Goal: Task Accomplishment & Management: Manage account settings

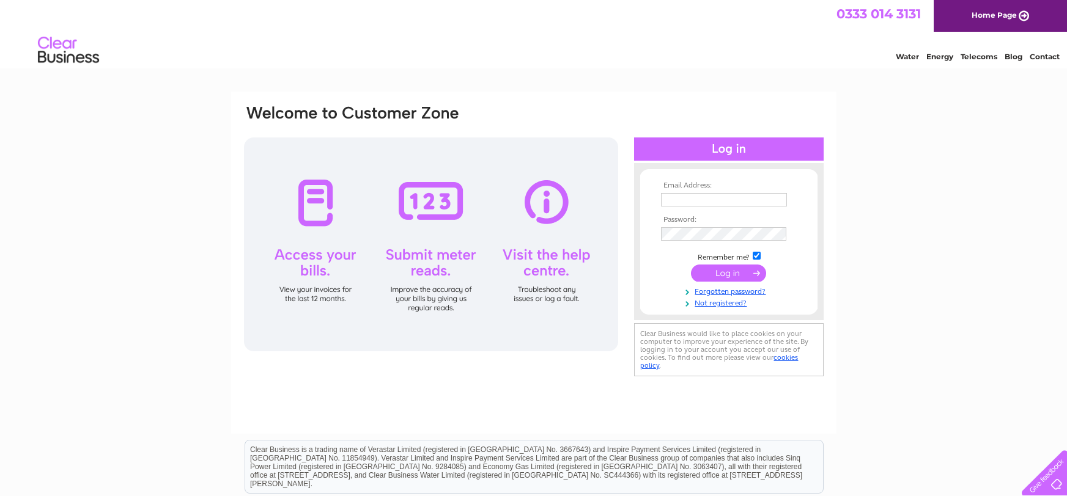
type input "stackpole@btinternet.com"
click at [726, 273] on input "submit" at bounding box center [728, 273] width 75 height 17
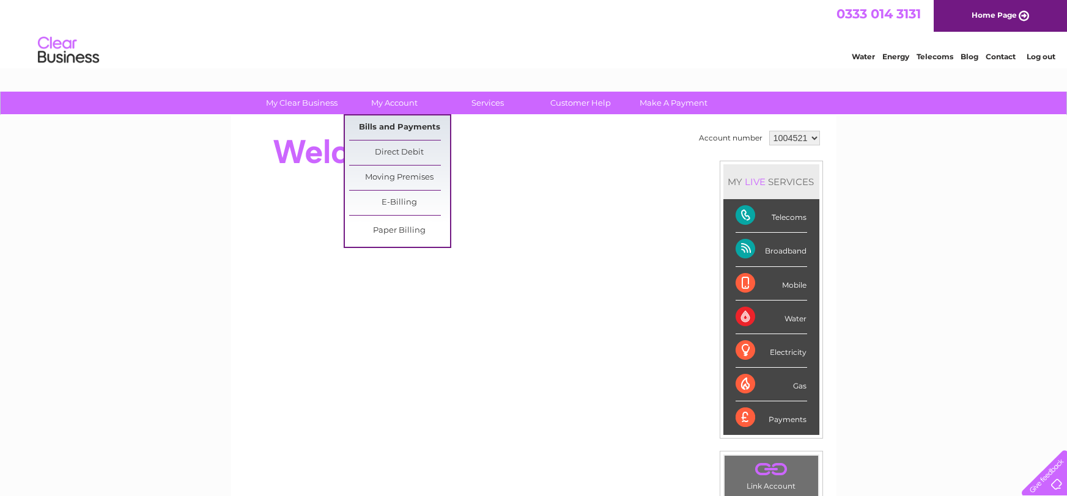
click at [380, 120] on link "Bills and Payments" at bounding box center [399, 128] width 101 height 24
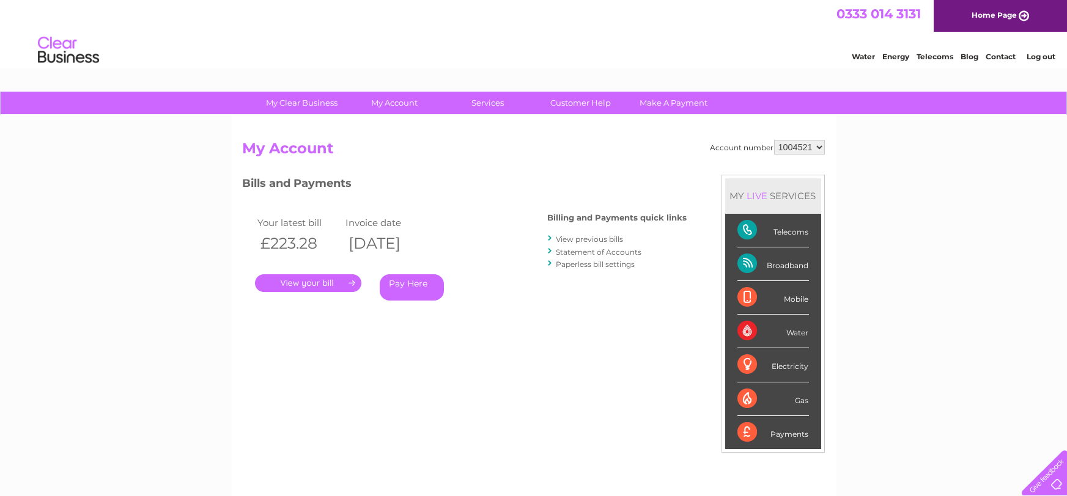
click at [307, 280] on link "." at bounding box center [308, 283] width 106 height 18
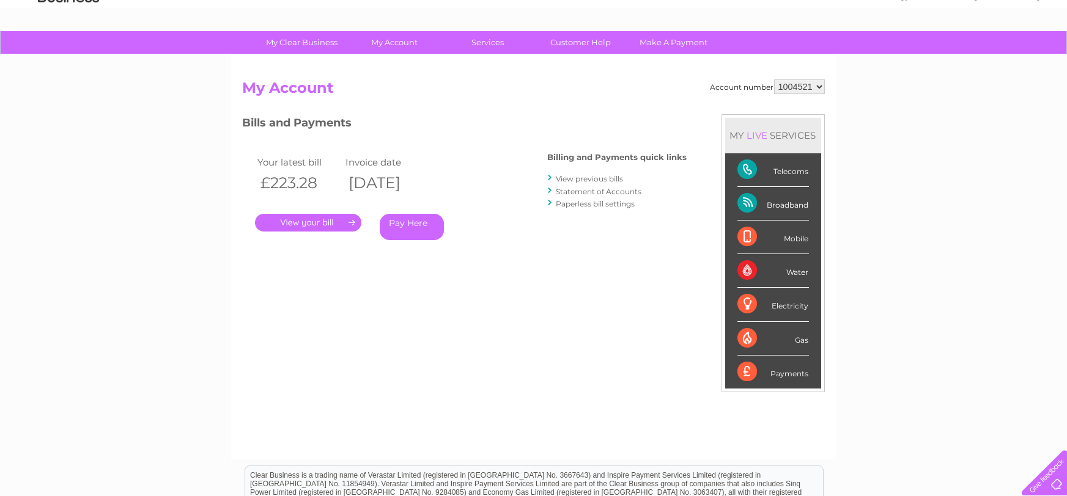
scroll to position [81, 0]
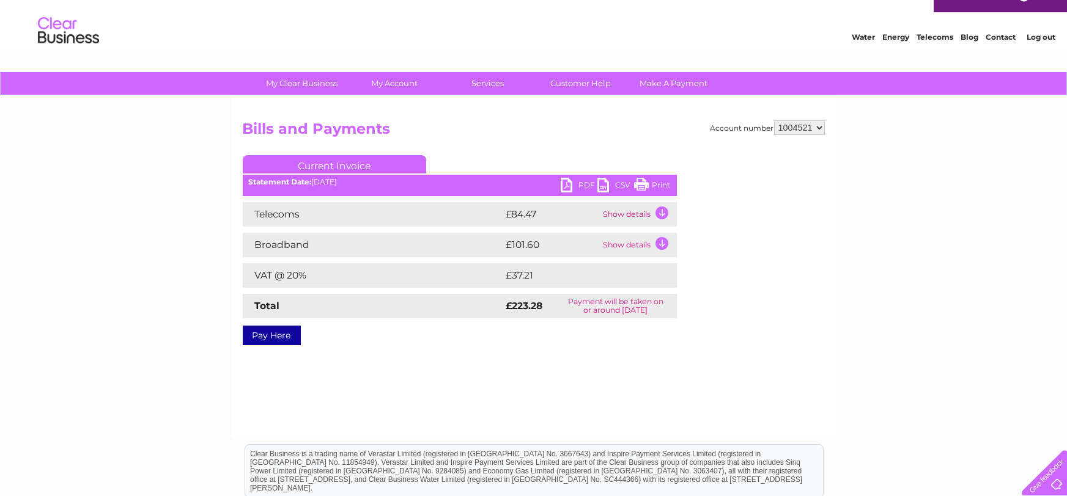
scroll to position [20, 0]
click at [584, 183] on link "PDF" at bounding box center [578, 186] width 37 height 18
